Goal: Information Seeking & Learning: Learn about a topic

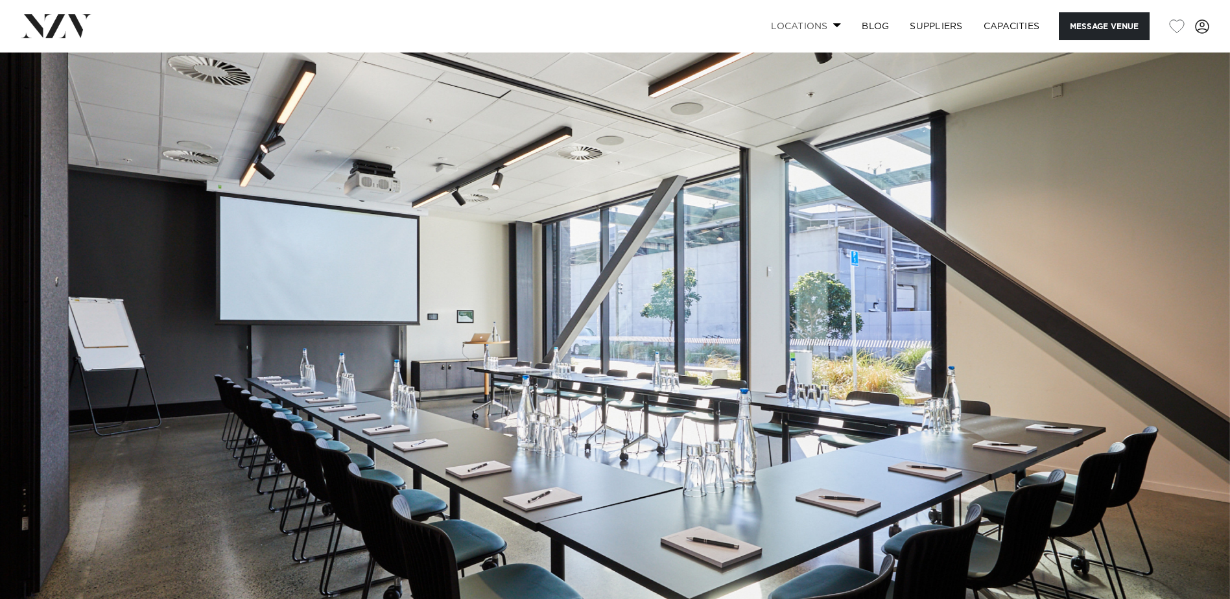
click at [824, 32] on link "Locations" at bounding box center [806, 26] width 91 height 28
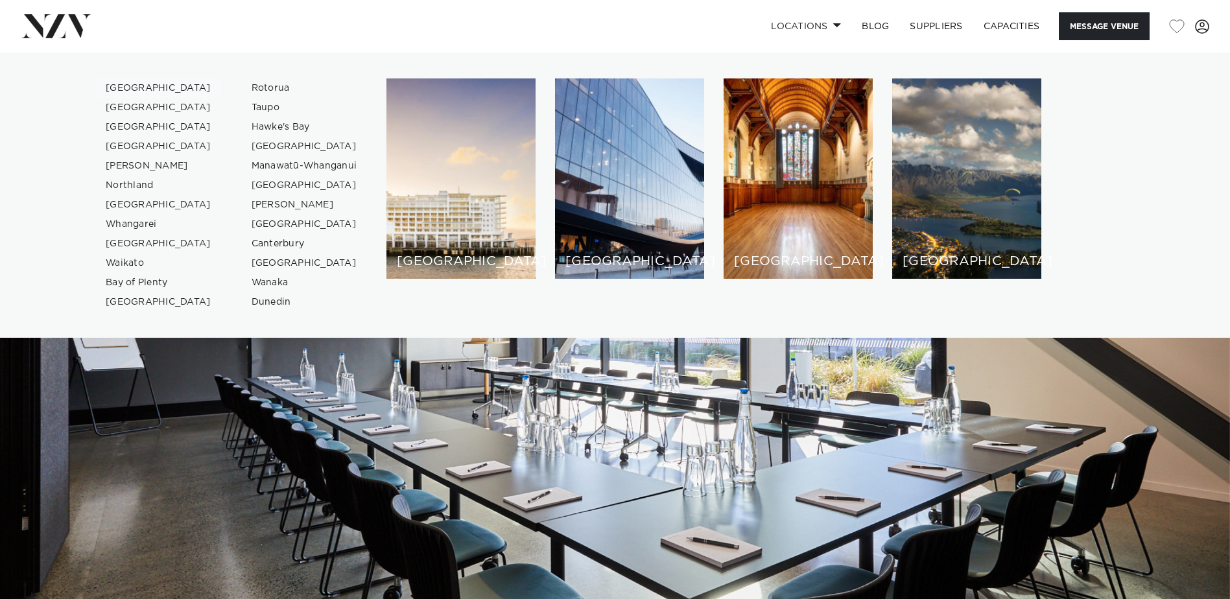
click at [137, 88] on link "[GEOGRAPHIC_DATA]" at bounding box center [158, 87] width 126 height 19
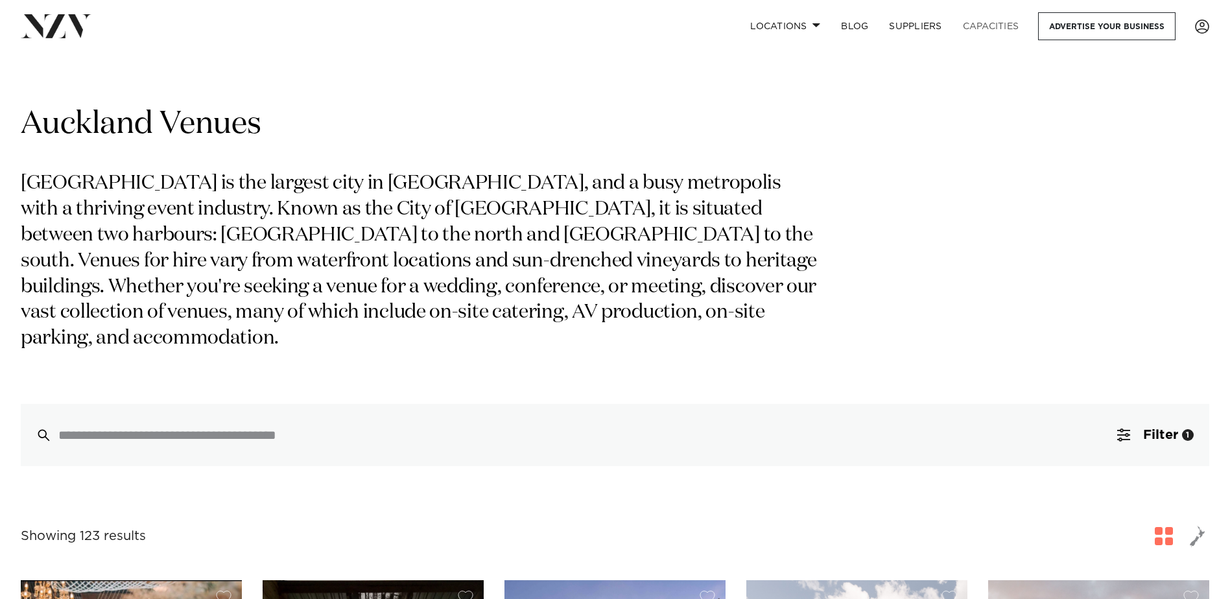
click at [984, 26] on link "Capacities" at bounding box center [991, 26] width 77 height 28
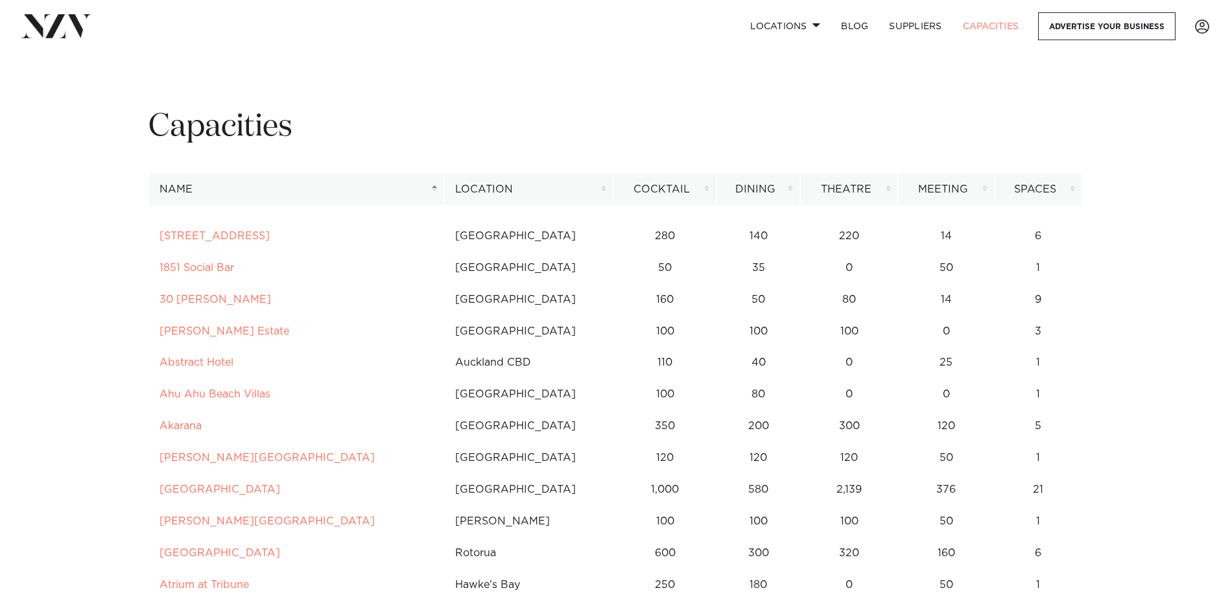
click at [599, 192] on th "Location" at bounding box center [528, 190] width 169 height 32
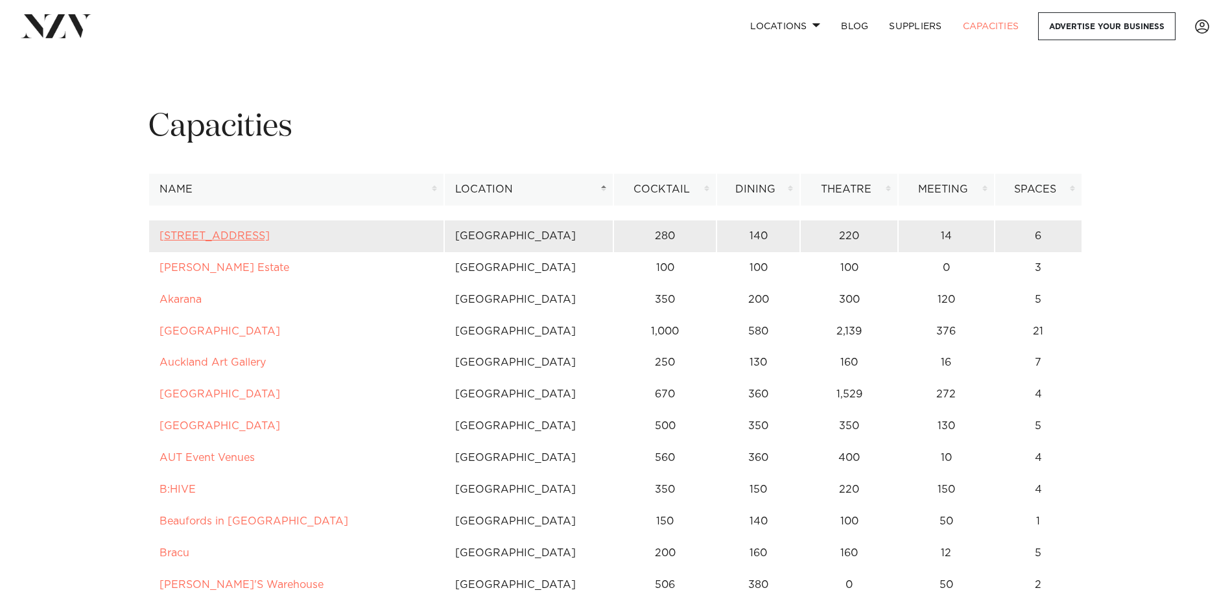
click at [196, 238] on link "[STREET_ADDRESS]" at bounding box center [215, 236] width 110 height 10
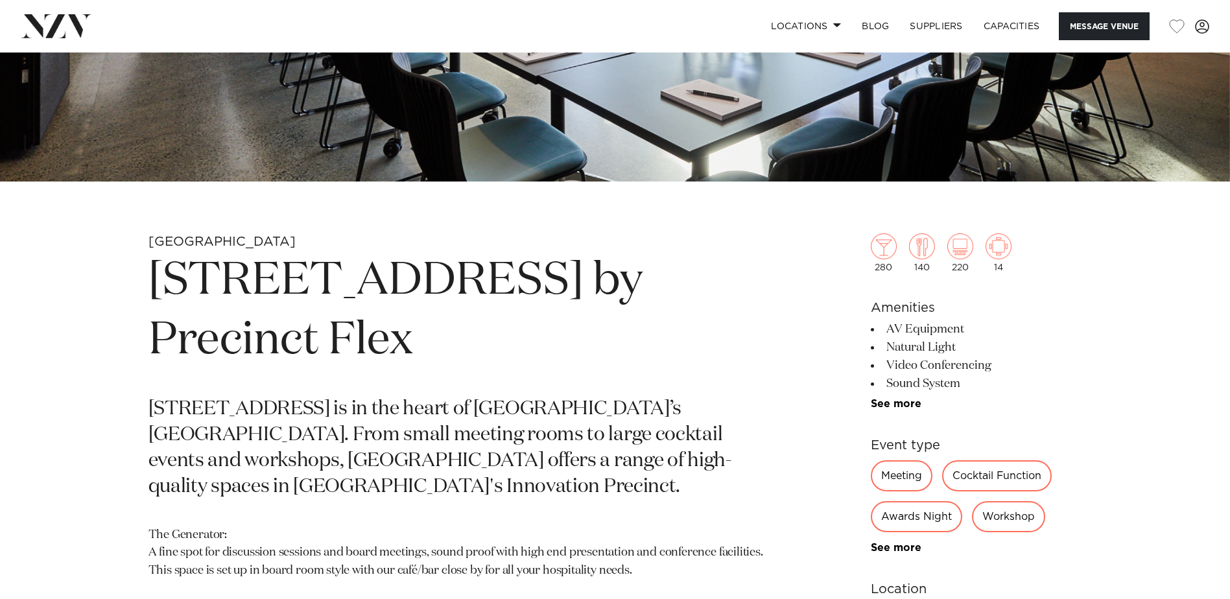
scroll to position [454, 0]
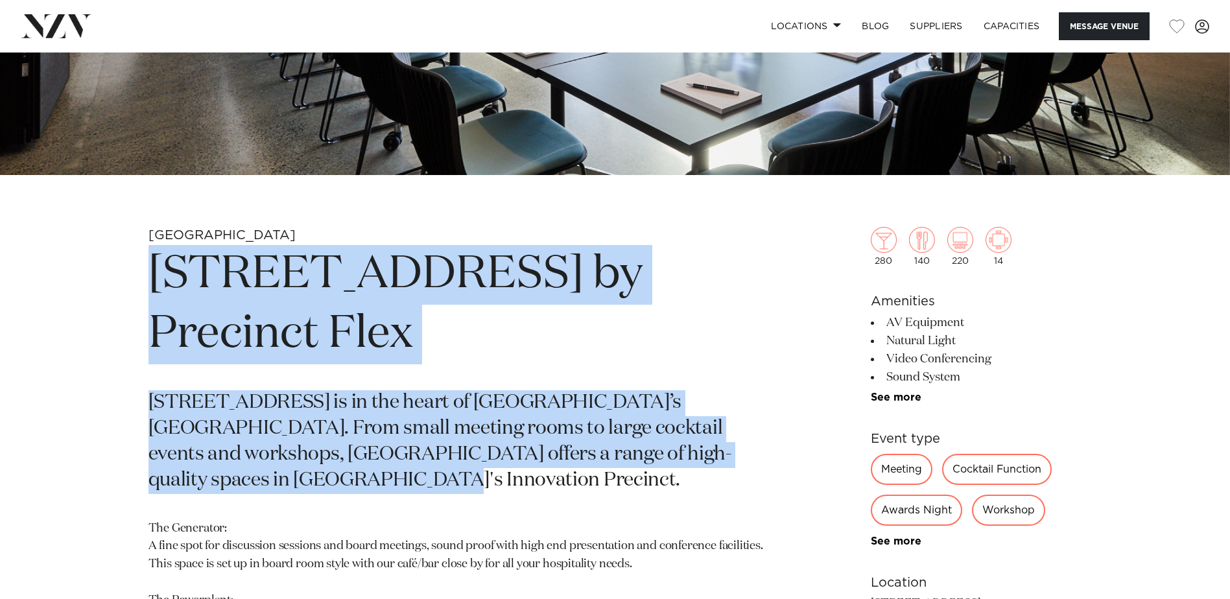
drag, startPoint x: 151, startPoint y: 269, endPoint x: 383, endPoint y: 431, distance: 282.2
click at [383, 431] on section "Auckland 12 Madden St by Precinct Flex 12 Madden Street is in the heart of Auck…" at bounding box center [463, 546] width 630 height 639
click at [383, 431] on p "12 Madden Street is in the heart of Auckland’s Wynyard Quarter. From small meet…" at bounding box center [463, 442] width 630 height 104
drag, startPoint x: 383, startPoint y: 431, endPoint x: 169, endPoint y: 268, distance: 267.9
click at [169, 268] on section "Auckland 12 Madden St by Precinct Flex 12 Madden Street is in the heart of Auck…" at bounding box center [463, 546] width 630 height 639
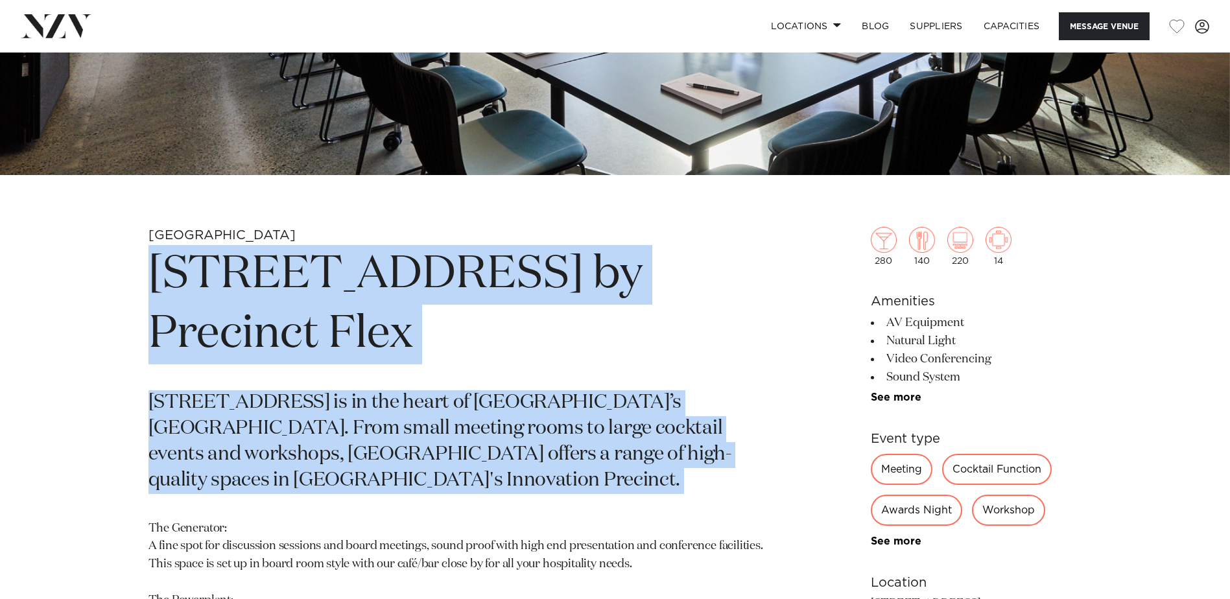
click at [169, 268] on h1 "12 Madden St by Precinct Flex" at bounding box center [463, 304] width 630 height 119
drag, startPoint x: 149, startPoint y: 268, endPoint x: 249, endPoint y: 439, distance: 197.6
click at [249, 439] on section "Auckland 12 Madden St by Precinct Flex 12 Madden Street is in the heart of Auck…" at bounding box center [463, 546] width 630 height 639
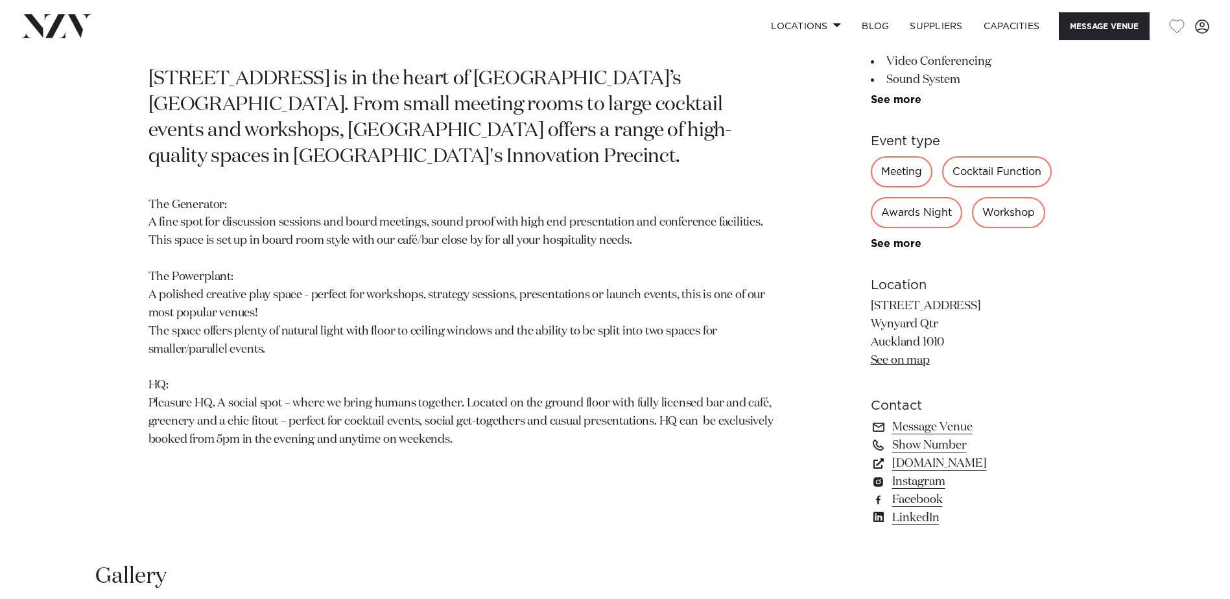
scroll to position [778, 0]
click at [890, 169] on div "Meeting" at bounding box center [902, 171] width 62 height 31
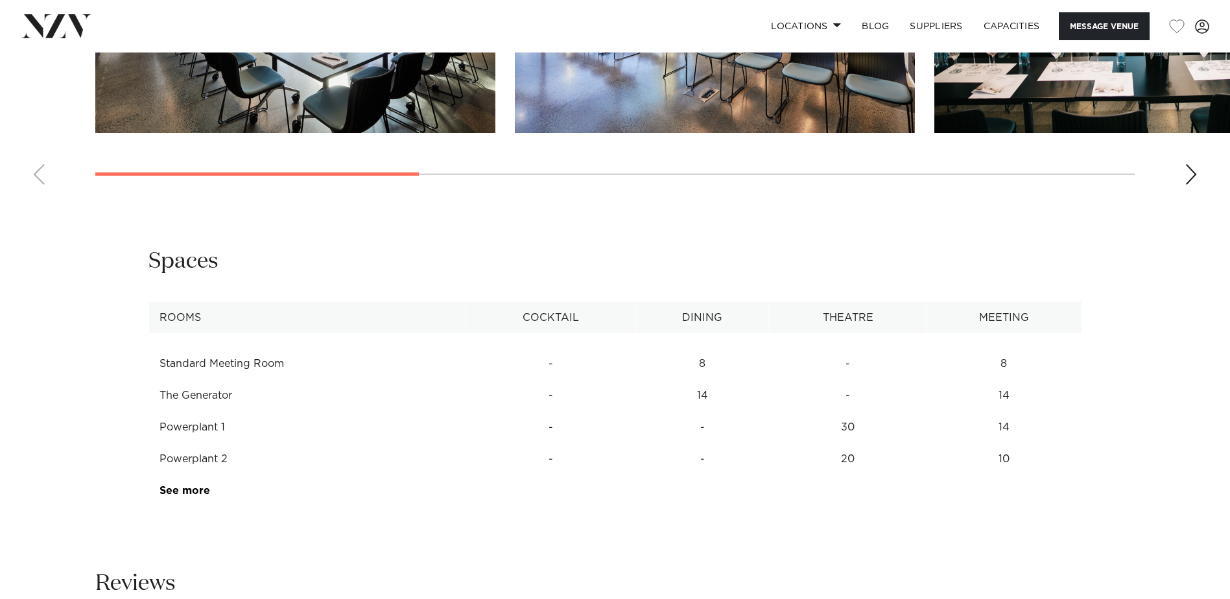
scroll to position [1556, 0]
drag, startPoint x: 985, startPoint y: 364, endPoint x: 1008, endPoint y: 482, distance: 120.9
click at [1008, 482] on table "Rooms Cocktail Dining Theatre Meeting Standard Meeting Room - 8 - 8 The Generat…" at bounding box center [615, 404] width 934 height 205
drag, startPoint x: 997, startPoint y: 445, endPoint x: 130, endPoint y: 396, distance: 868.3
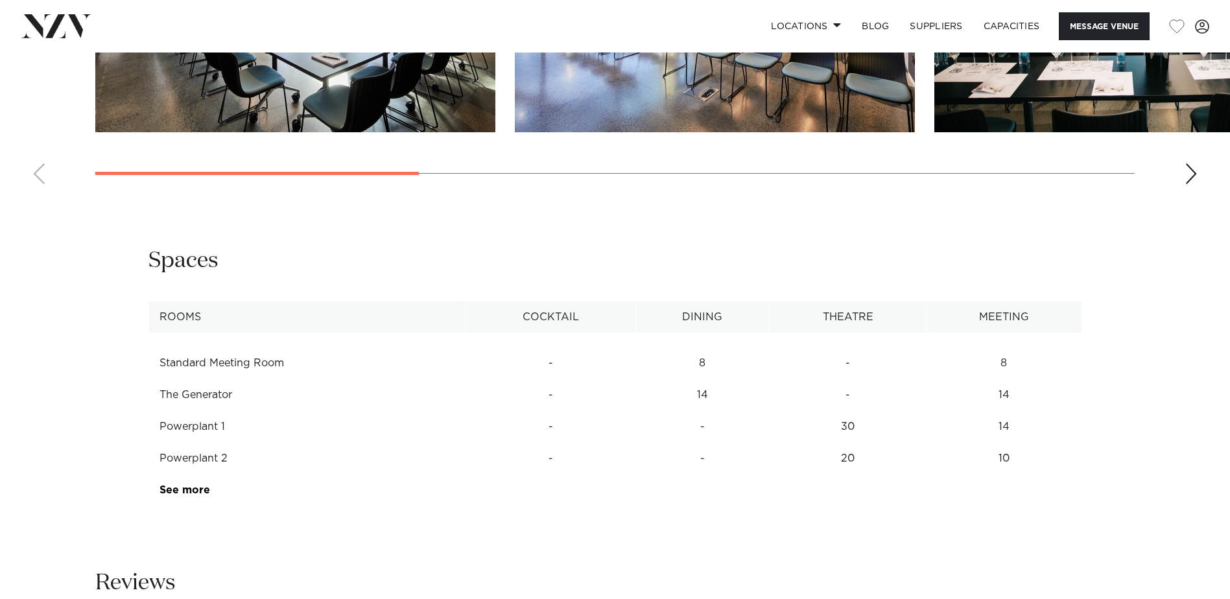
click at [130, 396] on div "**********" at bounding box center [616, 376] width 1104 height 260
drag, startPoint x: 130, startPoint y: 396, endPoint x: 185, endPoint y: 455, distance: 80.7
click at [178, 442] on td "Powerplant 1" at bounding box center [307, 427] width 318 height 32
click at [192, 490] on link "See more" at bounding box center [210, 490] width 101 height 10
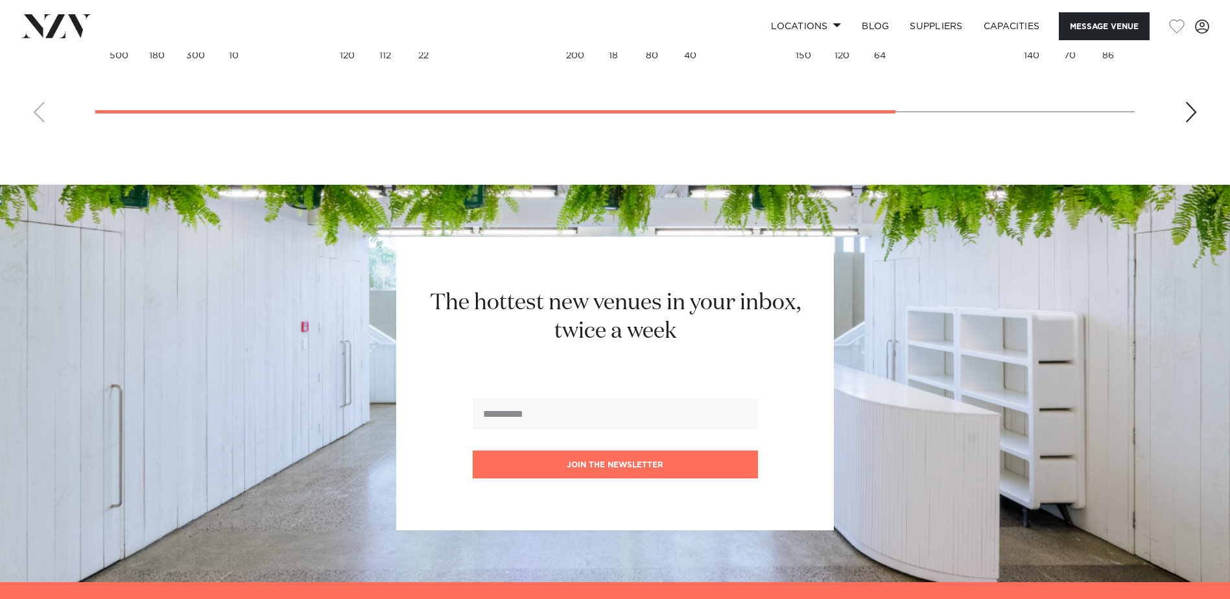
scroll to position [3307, 0]
